Goal: Task Accomplishment & Management: Manage account settings

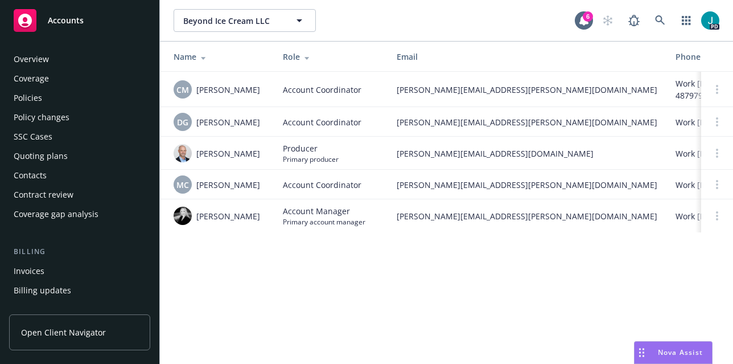
scroll to position [359, 0]
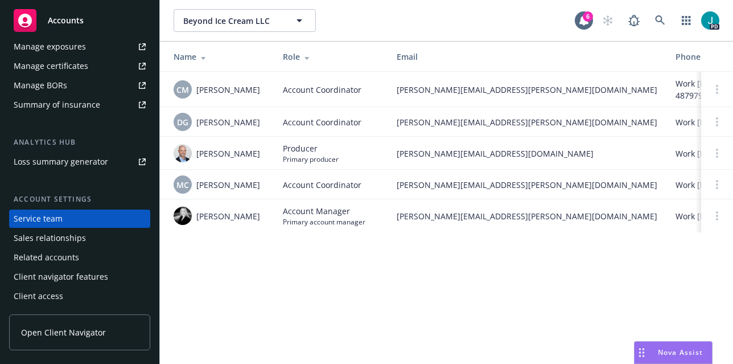
click at [76, 68] on div "Manage certificates" at bounding box center [51, 66] width 75 height 18
